Goal: Information Seeking & Learning: Learn about a topic

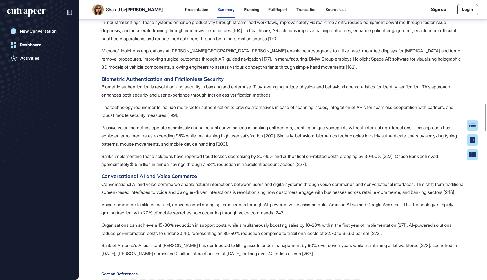
scroll to position [1047, 0]
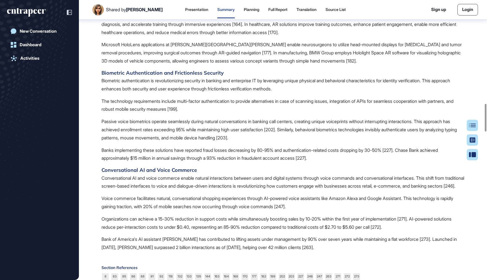
click at [158, 36] on p "In industrial settings, these systems enhance productivity through streamlined …" at bounding box center [282, 24] width 363 height 24
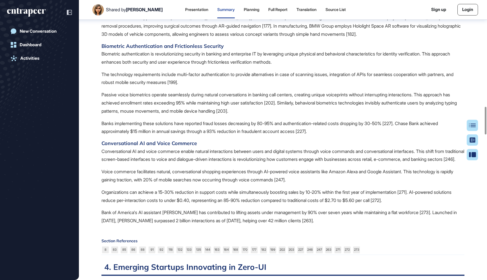
scroll to position [1077, 0]
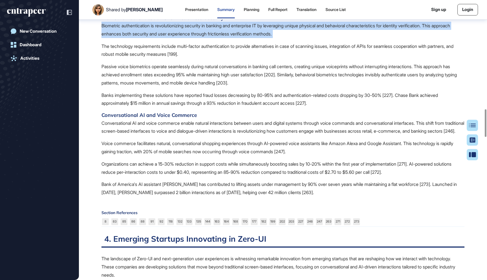
scroll to position [1104, 0]
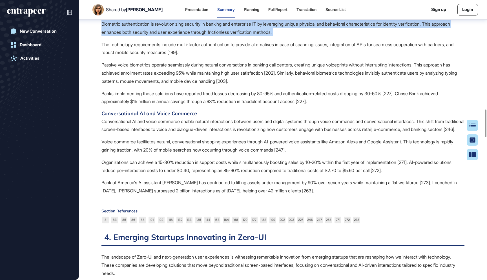
click at [125, 57] on p "The technology requirements include multi-factor authentication to provide alte…" at bounding box center [282, 49] width 363 height 16
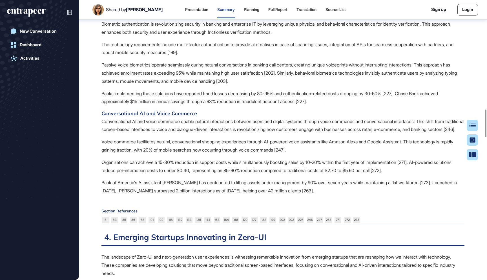
click at [125, 57] on p "The technology requirements include multi-factor authentication to provide alte…" at bounding box center [282, 49] width 363 height 16
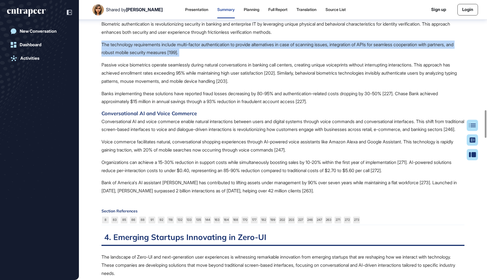
scroll to position [1120, 0]
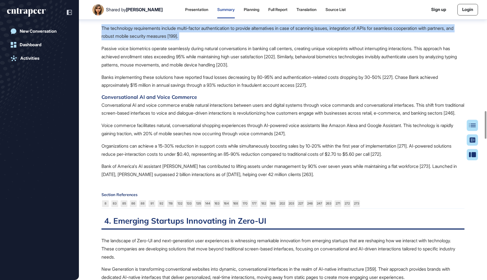
click at [124, 69] on p "Passive voice biometrics operate seamlessly during natural conversations in ban…" at bounding box center [282, 57] width 363 height 24
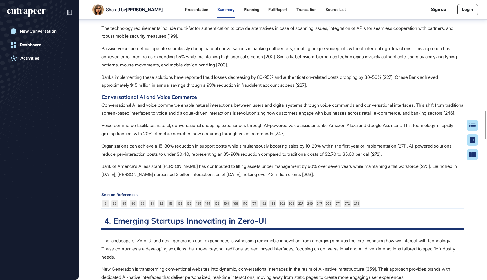
click at [124, 69] on p "Passive voice biometrics operate seamlessly during natural conversations in ban…" at bounding box center [282, 57] width 363 height 24
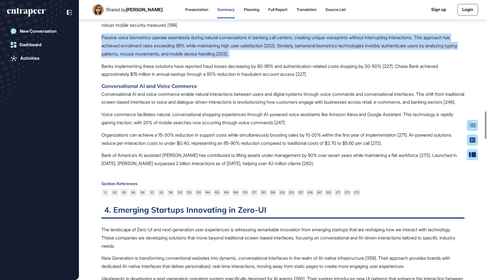
scroll to position [1132, 0]
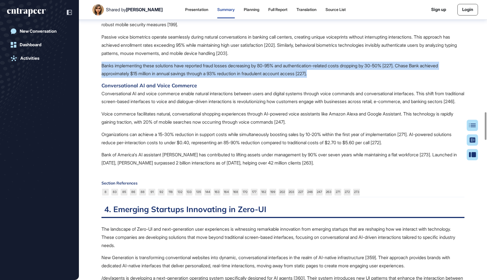
drag, startPoint x: 326, startPoint y: 116, endPoint x: 100, endPoint y: 105, distance: 226.5
click at [100, 105] on div "Research Report: Zero-UI Summary Highlight what matters to You Complete the for…" at bounding box center [283, 241] width 408 height 2691
copy p "Banks implementing these solutions have reported fraud losses decreasing by 80-…"
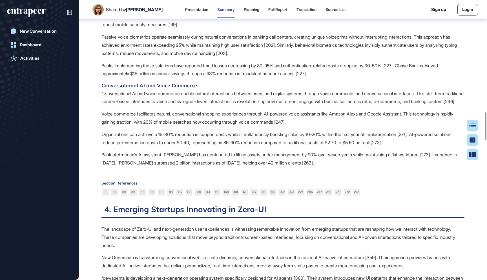
drag, startPoint x: 222, startPoint y: 30, endPoint x: 102, endPoint y: 28, distance: 120.0
copy h4 "Biometric Authentication and Frictionless Security"
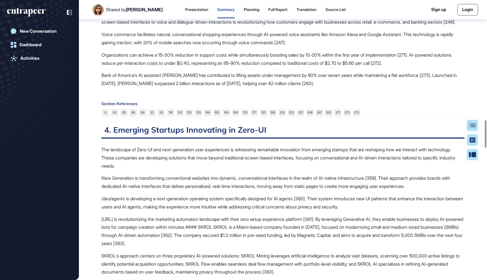
scroll to position [1212, 0]
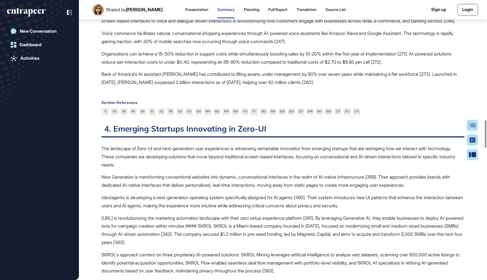
click at [143, 46] on p "Voice commerce facilitates natural, conversational shopping experiences through…" at bounding box center [282, 37] width 363 height 16
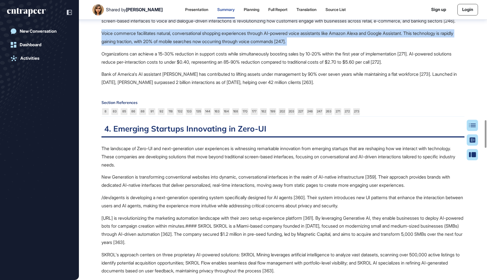
click at [143, 46] on p "Voice commerce facilitates natural, conversational shopping experiences through…" at bounding box center [282, 37] width 363 height 16
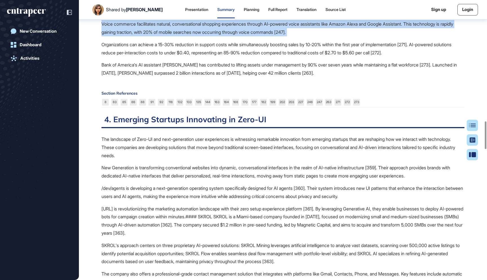
scroll to position [1225, 0]
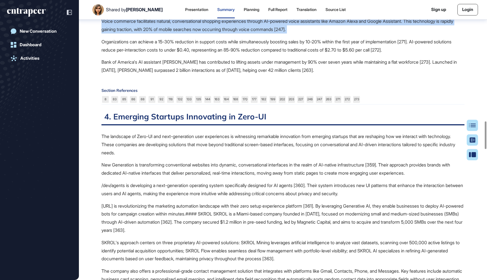
click at [322, 34] on p "Voice commerce facilitates natural, conversational shopping experiences through…" at bounding box center [282, 25] width 363 height 16
click at [349, 34] on p "Voice commerce facilitates natural, conversational shopping experiences through…" at bounding box center [282, 25] width 363 height 16
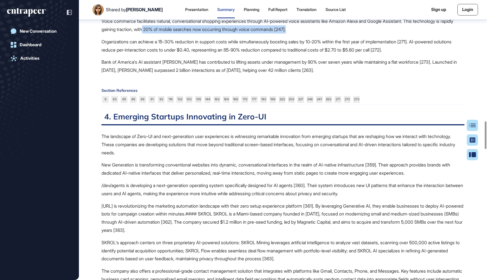
drag, startPoint x: 314, startPoint y: 74, endPoint x: 161, endPoint y: 74, distance: 153.6
click at [161, 34] on p "Voice commerce facilitates natural, conversational shopping experiences through…" at bounding box center [282, 25] width 363 height 16
copy p "20% of mobile searches now occurring through voice commands [247]."
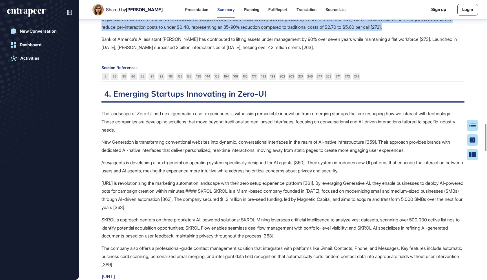
drag, startPoint x: 427, startPoint y: 74, endPoint x: 95, endPoint y: 65, distance: 331.8
click at [95, 65] on div "Research Report: Zero-UI Summary Highlight what matters to You Complete the for…" at bounding box center [283, 126] width 408 height 2691
copy p "Organizations can achieve a 15-30% reduction in support costs while simultaneou…"
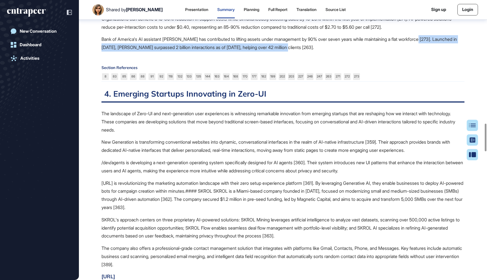
drag, startPoint x: 320, startPoint y: 92, endPoint x: 430, endPoint y: 88, distance: 110.0
click at [430, 52] on p "Bank of America's AI assistant [PERSON_NAME] has contributed to lifting assets …" at bounding box center [282, 43] width 363 height 16
copy p "Launched in [DATE], [PERSON_NAME] surpassed 2 billion interactions as of [DATE]…"
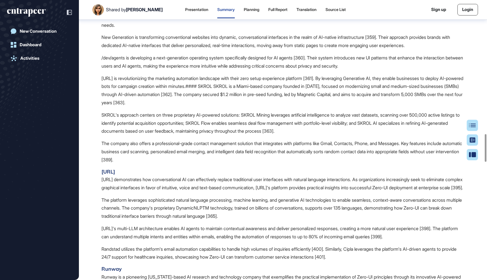
scroll to position [1356, 0]
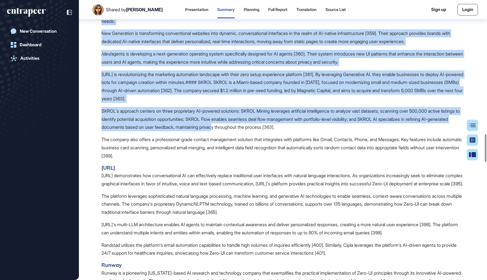
drag, startPoint x: 196, startPoint y: 49, endPoint x: 266, endPoint y: 172, distance: 141.0
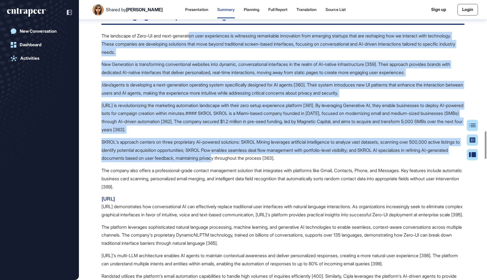
scroll to position [1325, 0]
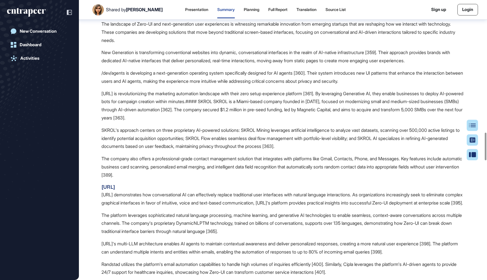
scroll to position [1339, 0]
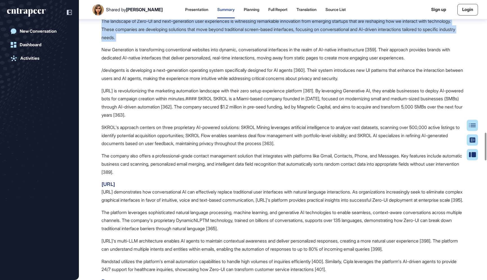
scroll to position [1347, 0]
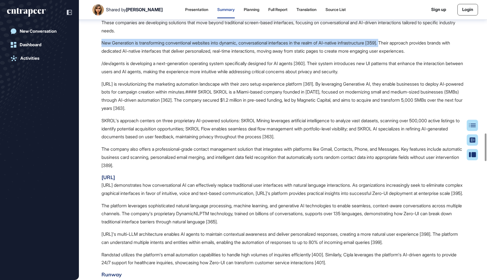
drag, startPoint x: 398, startPoint y: 88, endPoint x: 100, endPoint y: 85, distance: 297.9
click at [100, 85] on div "Research Report: Zero-UI Summary Highlight what matters to You Complete the for…" at bounding box center [283, 27] width 408 height 2691
copy p "New Generation is transforming conventional websites into dynamic, conversation…"
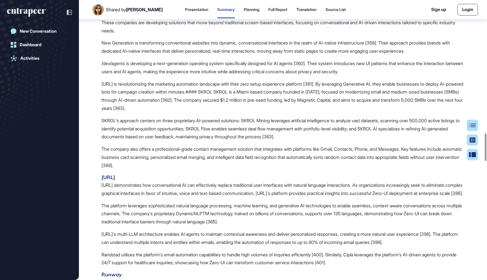
drag, startPoint x: 128, startPoint y: 109, endPoint x: 99, endPoint y: 110, distance: 28.8
click at [99, 110] on div "Research Report: Zero-UI Summary Highlight what matters to You Complete the for…" at bounding box center [283, 27] width 408 height 2691
copy p "/dev/agents"
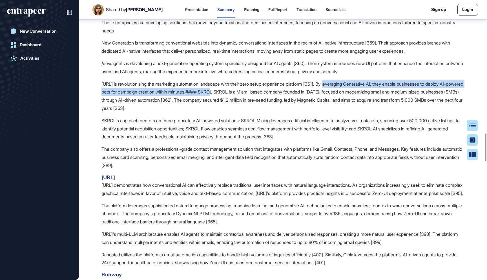
drag, startPoint x: 245, startPoint y: 135, endPoint x: 339, endPoint y: 125, distance: 94.7
copy p "By leveraging Generative AI, they enable businesses to deploy AI-powered bots f…"
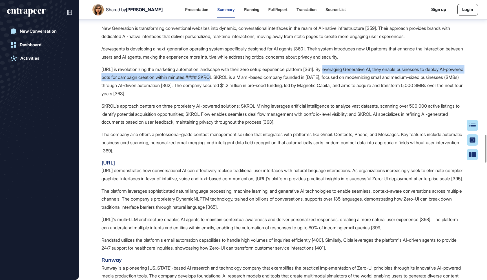
scroll to position [1362, 0]
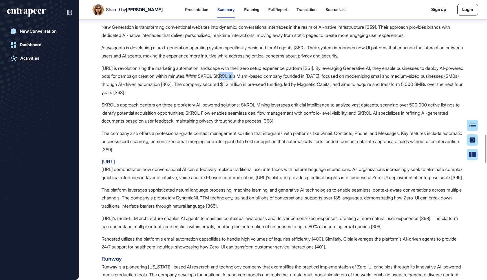
drag, startPoint x: 277, startPoint y: 120, endPoint x: 257, endPoint y: 119, distance: 20.0
drag, startPoint x: 276, startPoint y: 121, endPoint x: 246, endPoint y: 121, distance: 29.9
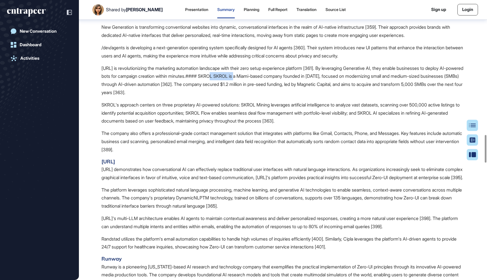
copy p "SKROL SKROL"
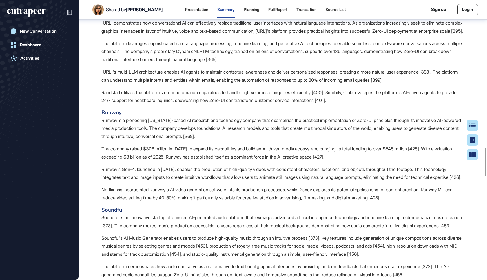
scroll to position [1516, 0]
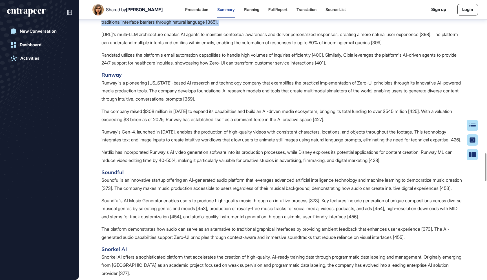
scroll to position [1548, 0]
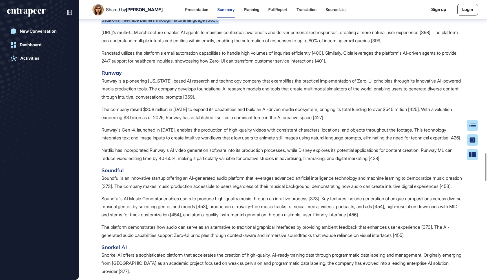
drag, startPoint x: 286, startPoint y: 67, endPoint x: 156, endPoint y: 59, distance: 129.9
copy p "The company's proprietary DynamicNLPTM technology, trained on billions of conve…"
drag, startPoint x: 121, startPoint y: 101, endPoint x: 101, endPoint y: 101, distance: 20.6
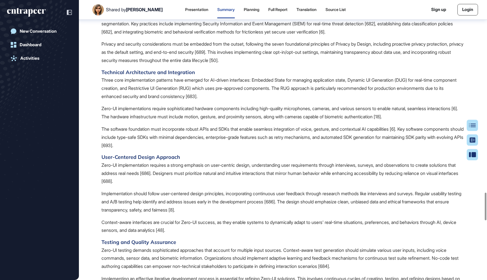
scroll to position [1946, 0]
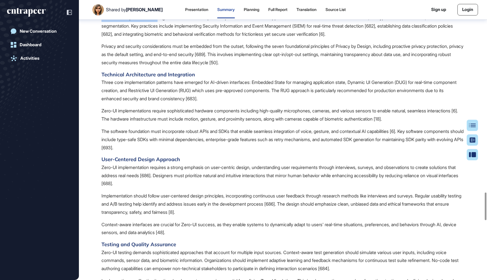
drag, startPoint x: 426, startPoint y: 74, endPoint x: 210, endPoint y: 81, distance: 216.0
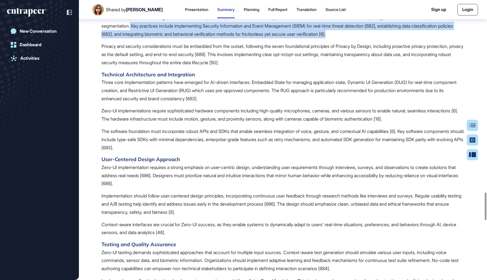
drag, startPoint x: 435, startPoint y: 96, endPoint x: 196, endPoint y: 87, distance: 239.4
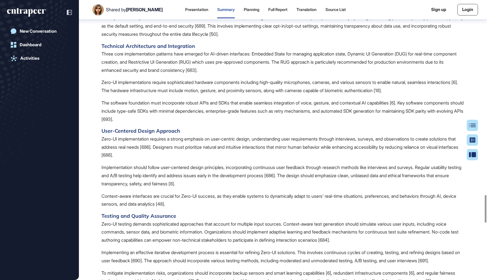
scroll to position [1969, 0]
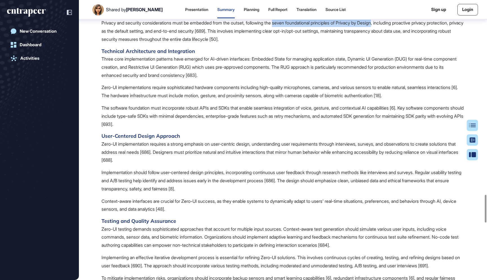
drag, startPoint x: 390, startPoint y: 87, endPoint x: 284, endPoint y: 86, distance: 106.0
click at [183, 79] on p "Three core implementation patterns have emerged for AI-driven interfaces: Embed…" at bounding box center [282, 67] width 363 height 24
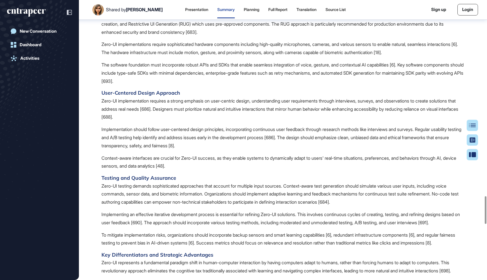
scroll to position [2016, 0]
